Goal: Task Accomplishment & Management: Use online tool/utility

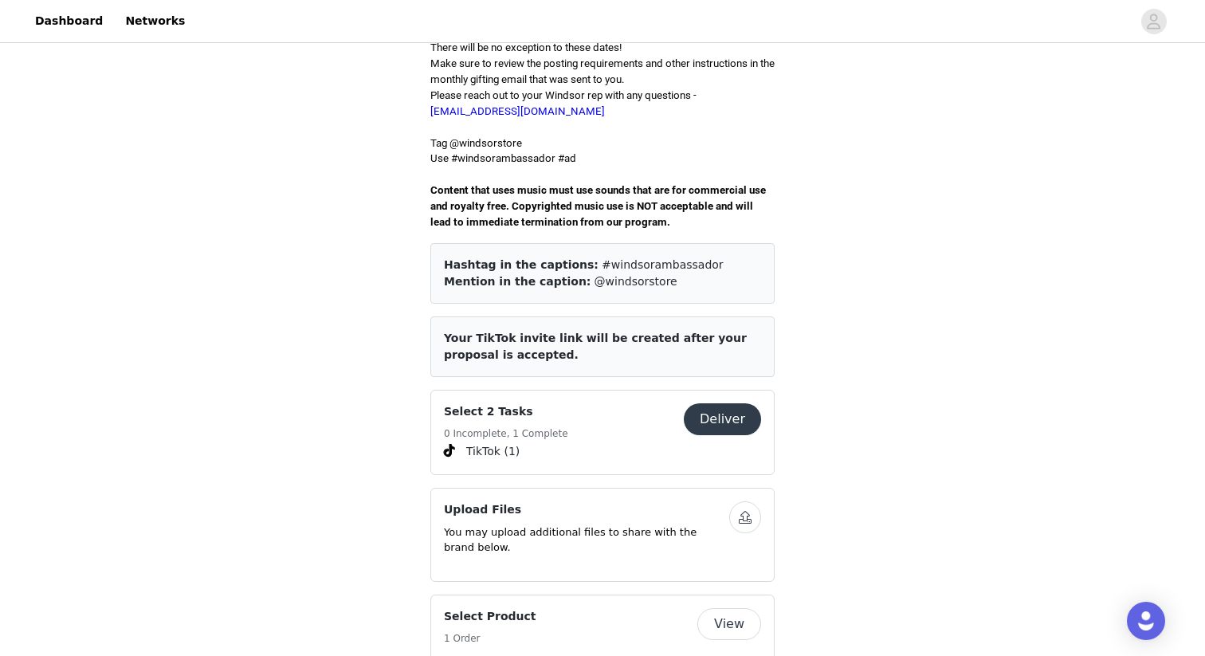
scroll to position [477, 0]
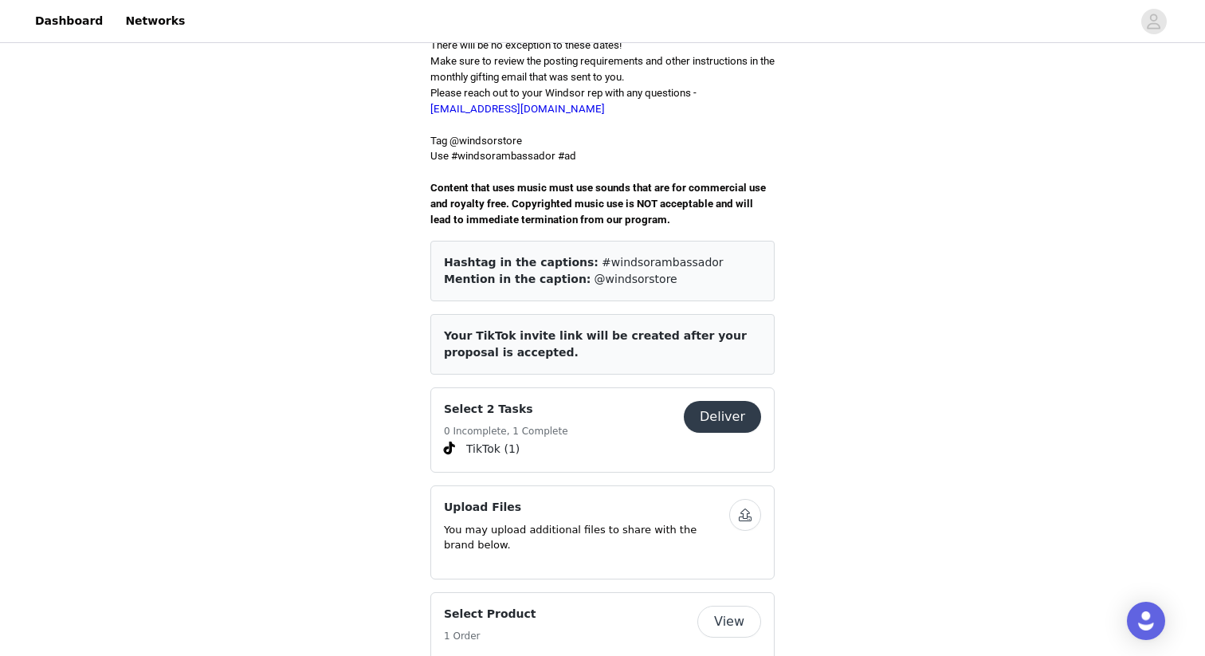
click at [736, 402] on button "Deliver" at bounding box center [722, 417] width 77 height 32
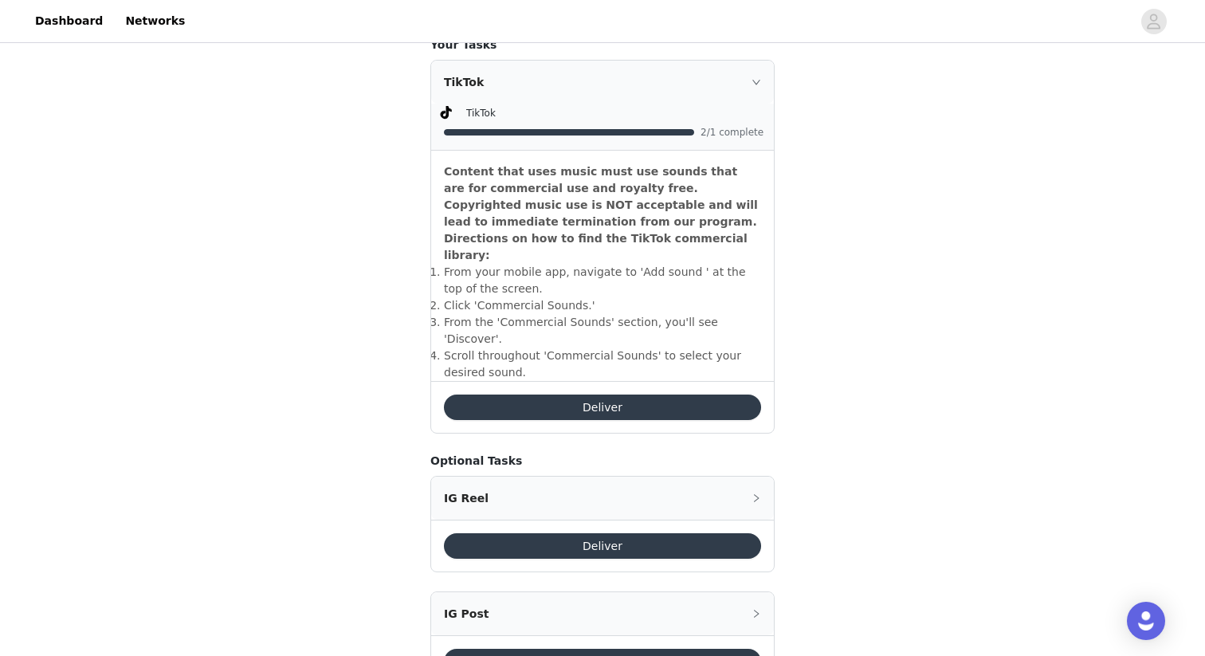
scroll to position [438, 0]
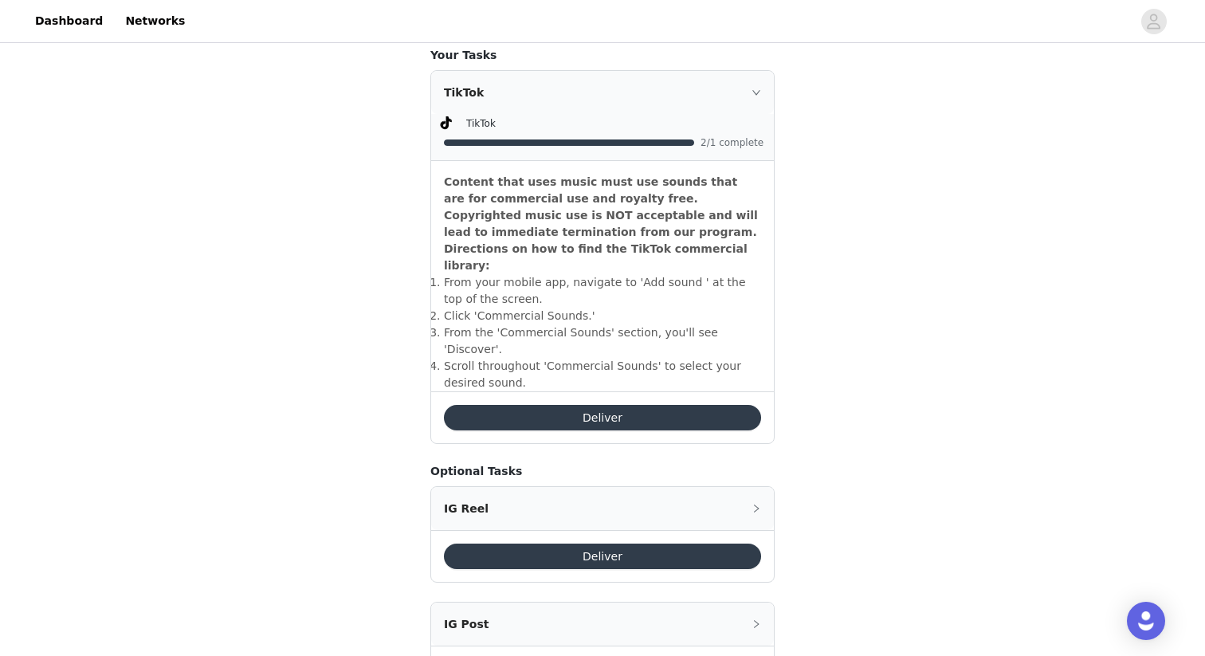
click at [733, 405] on button "Deliver" at bounding box center [602, 418] width 317 height 26
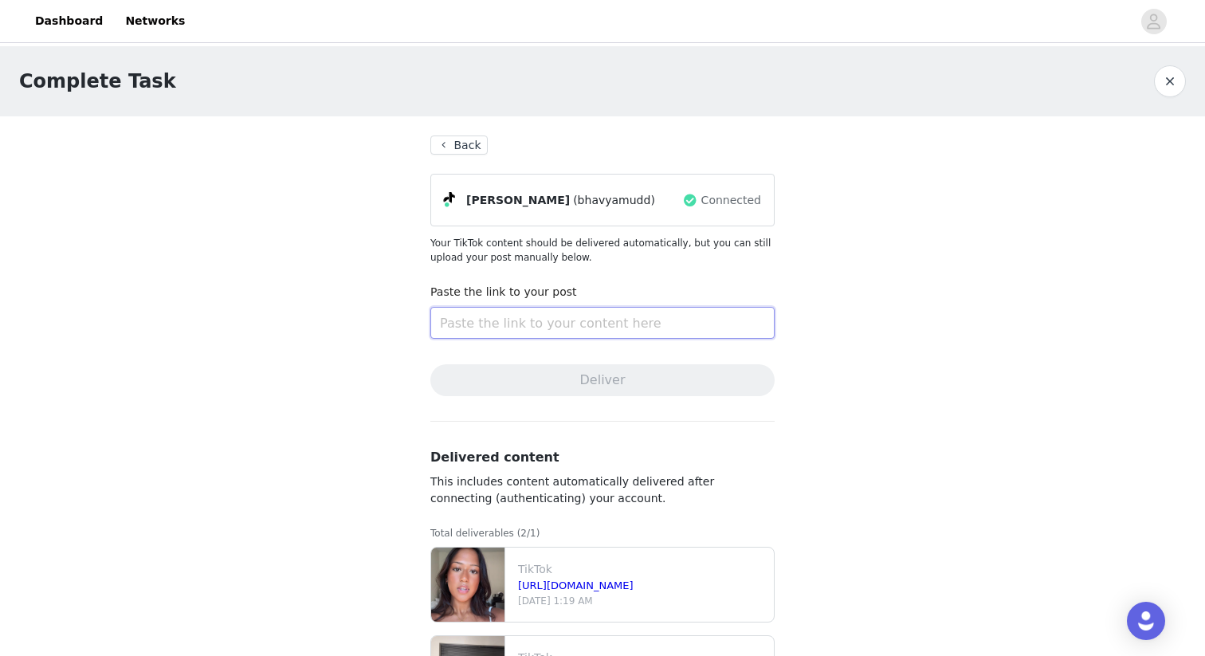
click at [736, 320] on input "text" at bounding box center [602, 323] width 344 height 32
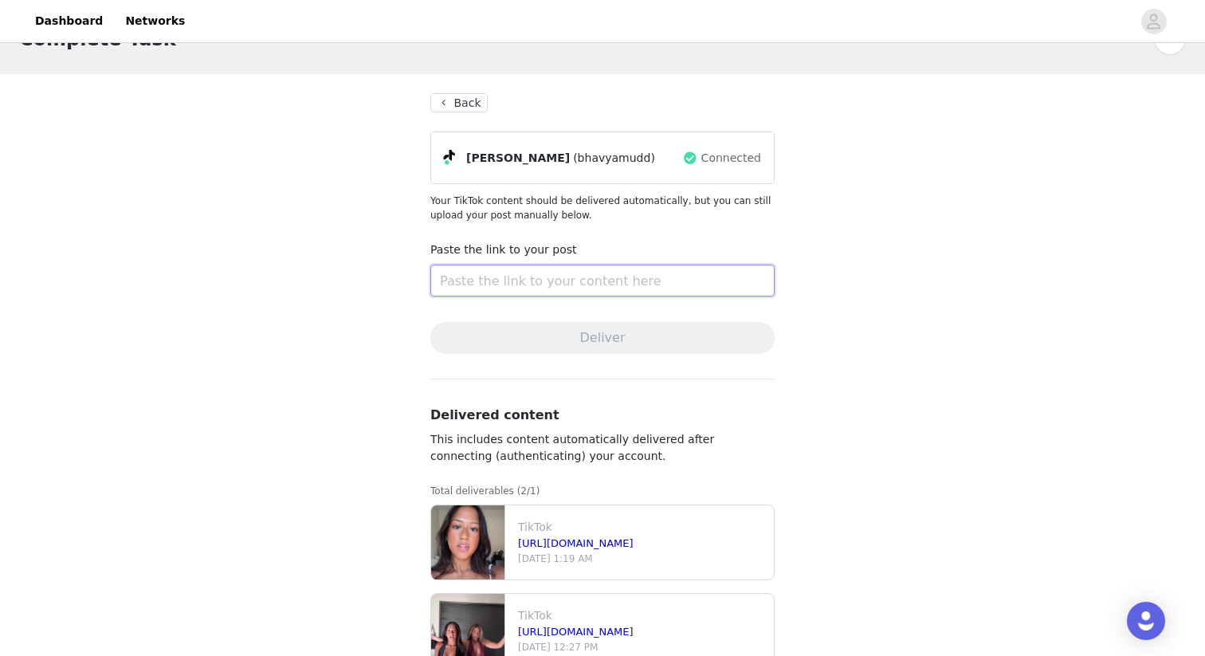
scroll to position [87, 0]
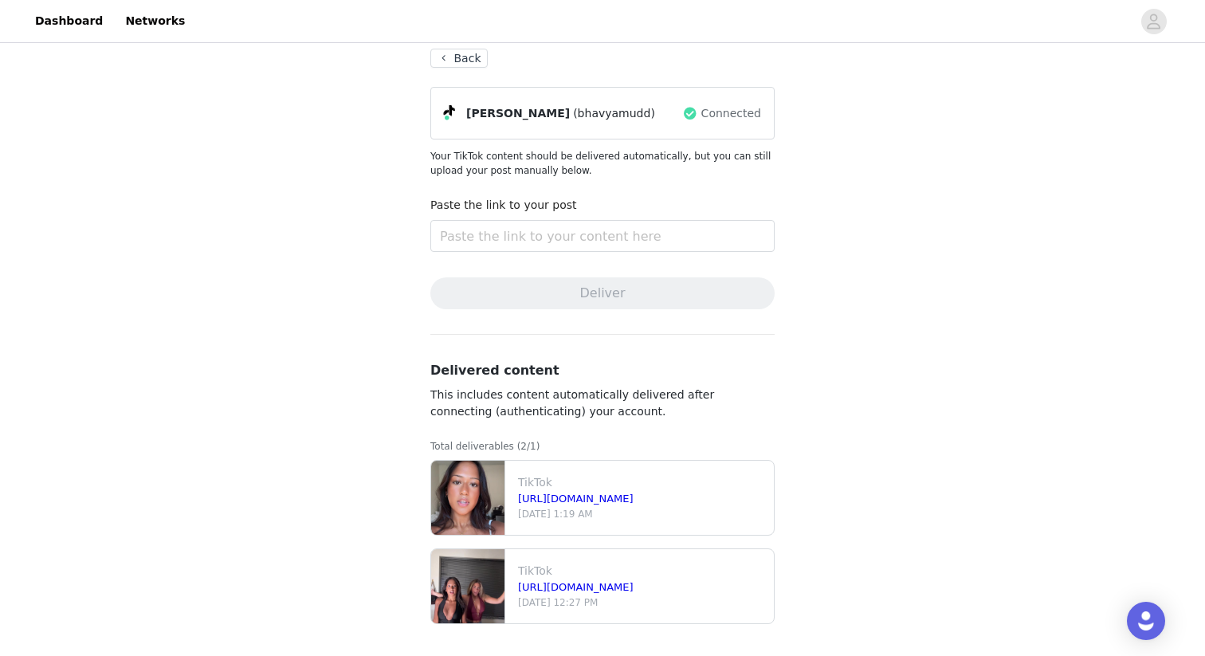
click at [811, 269] on div "Complete Task Back [PERSON_NAME] (bhavyamudd) Connected Your TikTok content sho…" at bounding box center [602, 307] width 1205 height 697
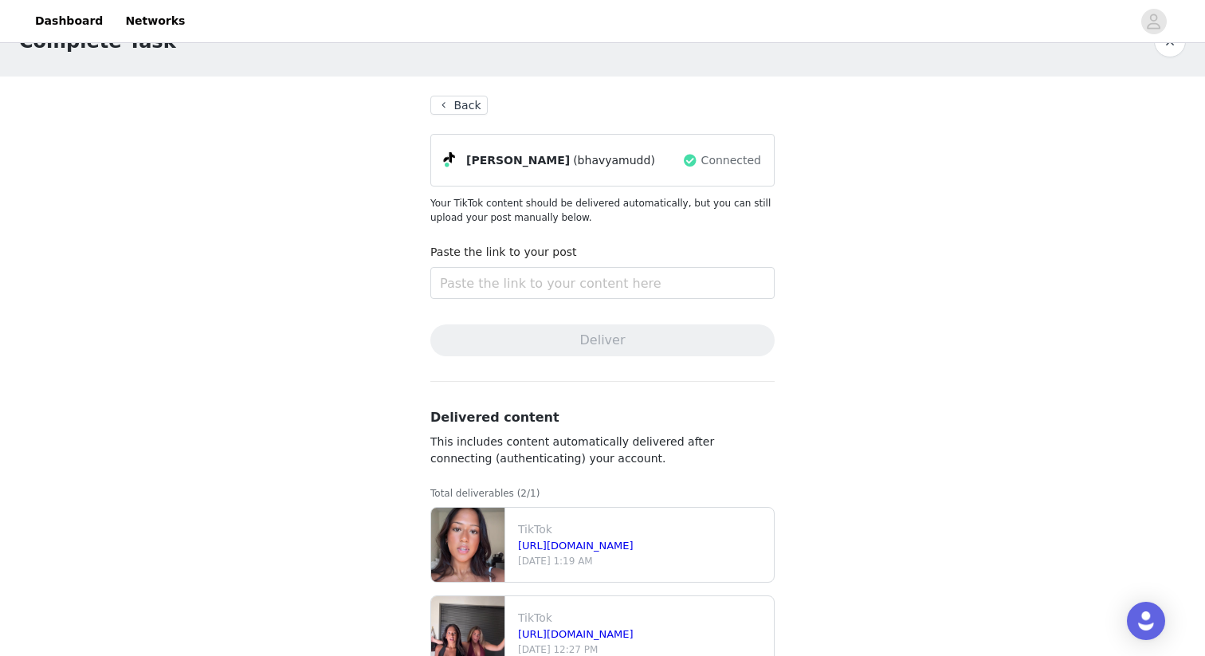
scroll to position [0, 0]
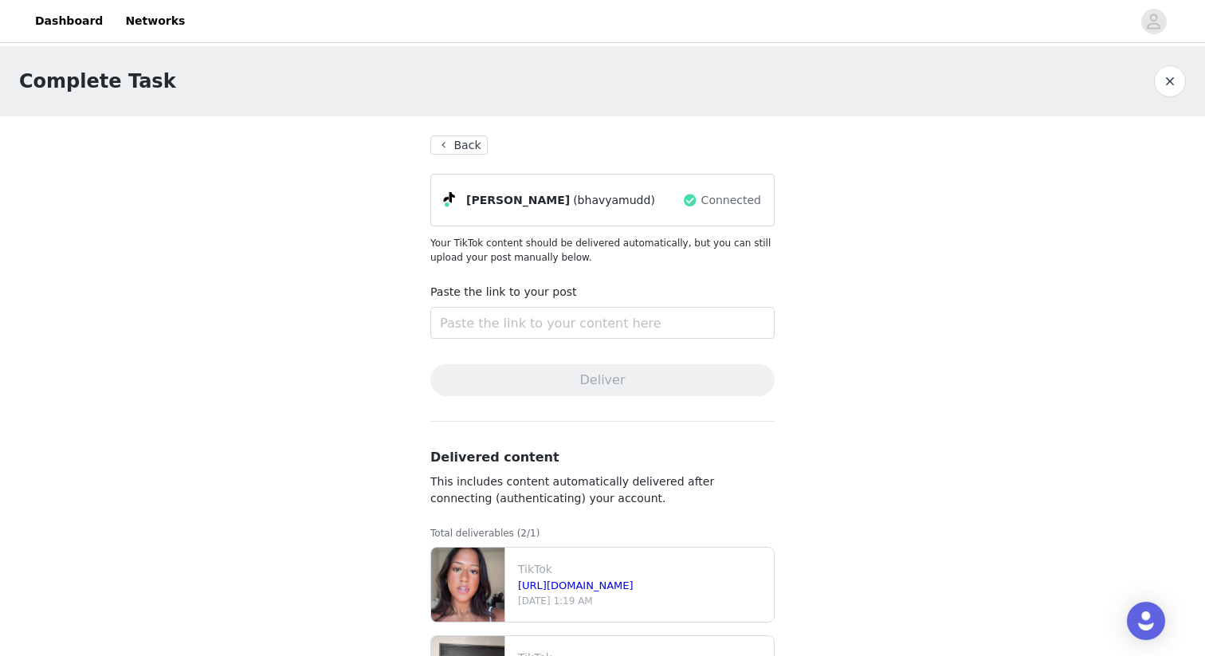
click at [1172, 82] on button "button" at bounding box center [1170, 81] width 32 height 32
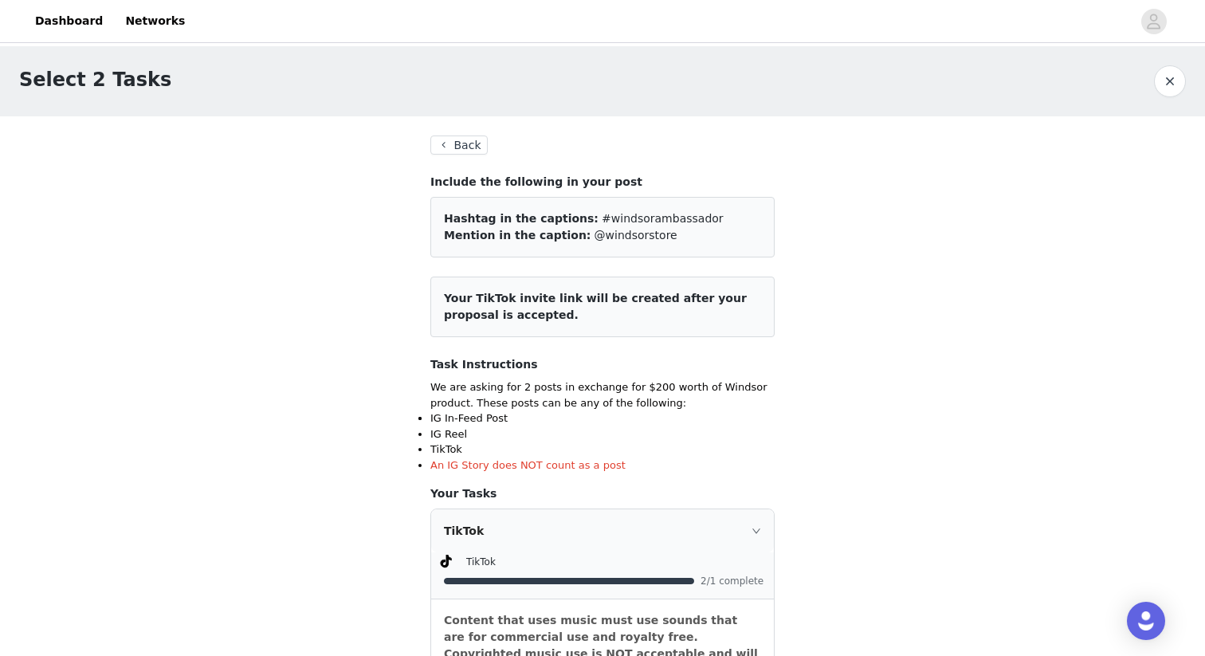
click at [448, 144] on button "Back" at bounding box center [458, 144] width 57 height 19
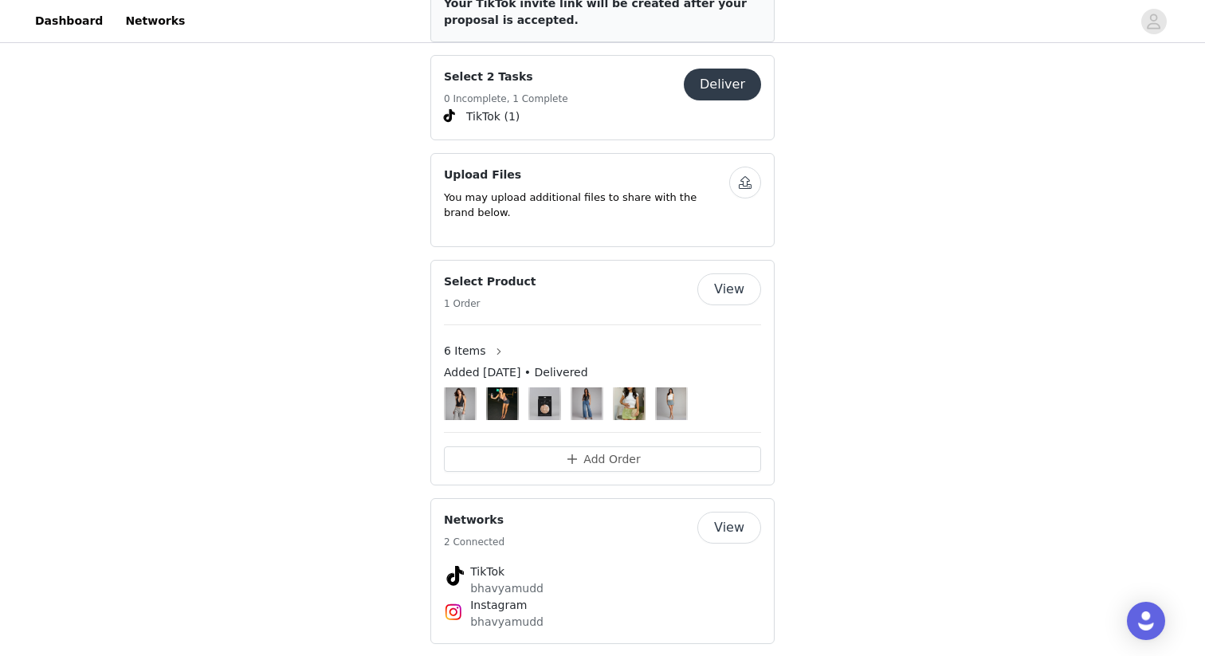
scroll to position [817, 0]
